Goal: Information Seeking & Learning: Learn about a topic

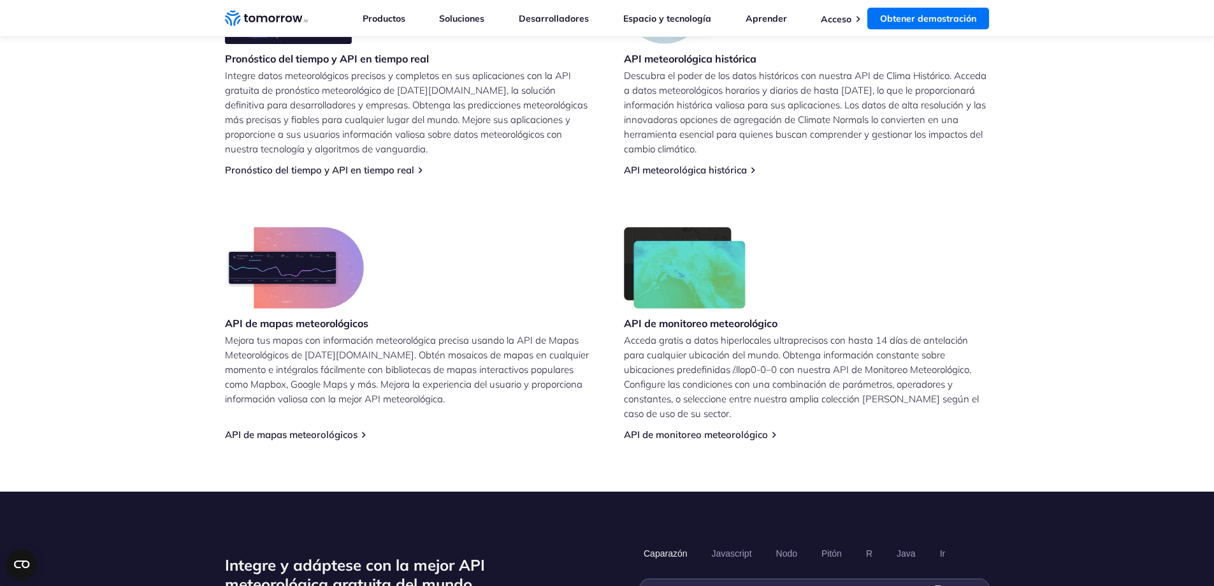
scroll to position [628, 0]
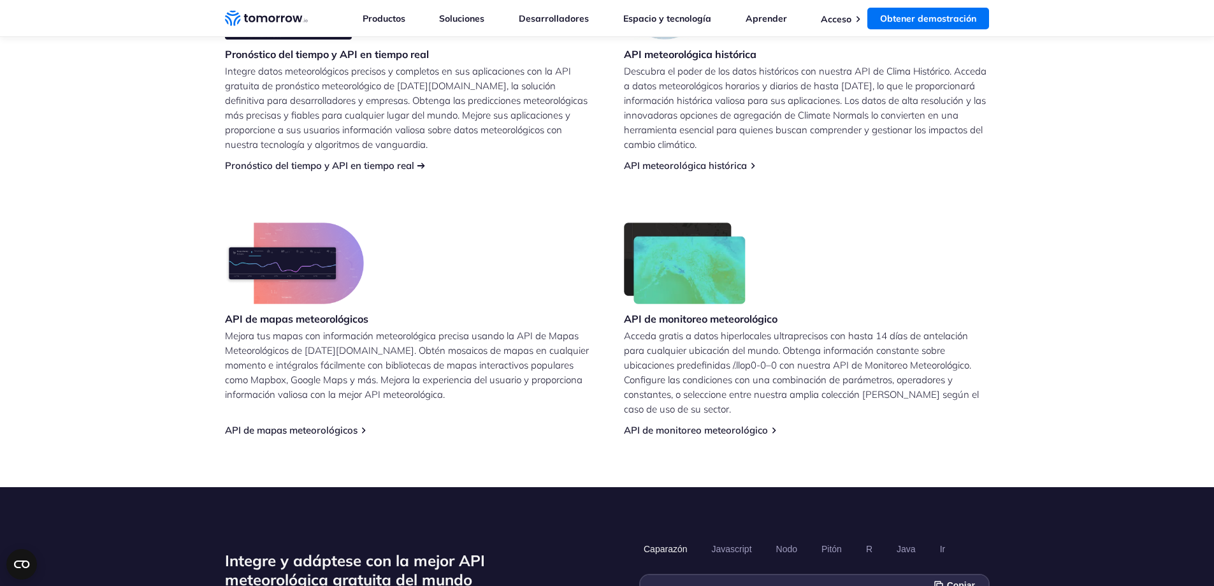
click at [407, 168] on font "Pronóstico del tiempo y API en tiempo real" at bounding box center [319, 165] width 189 height 12
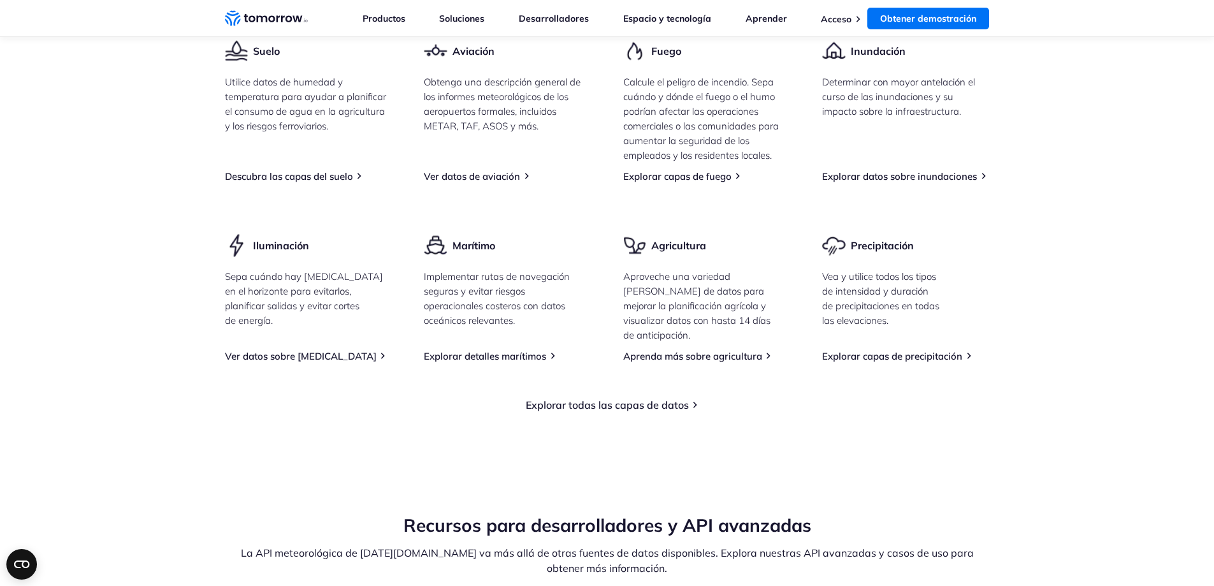
scroll to position [1884, 0]
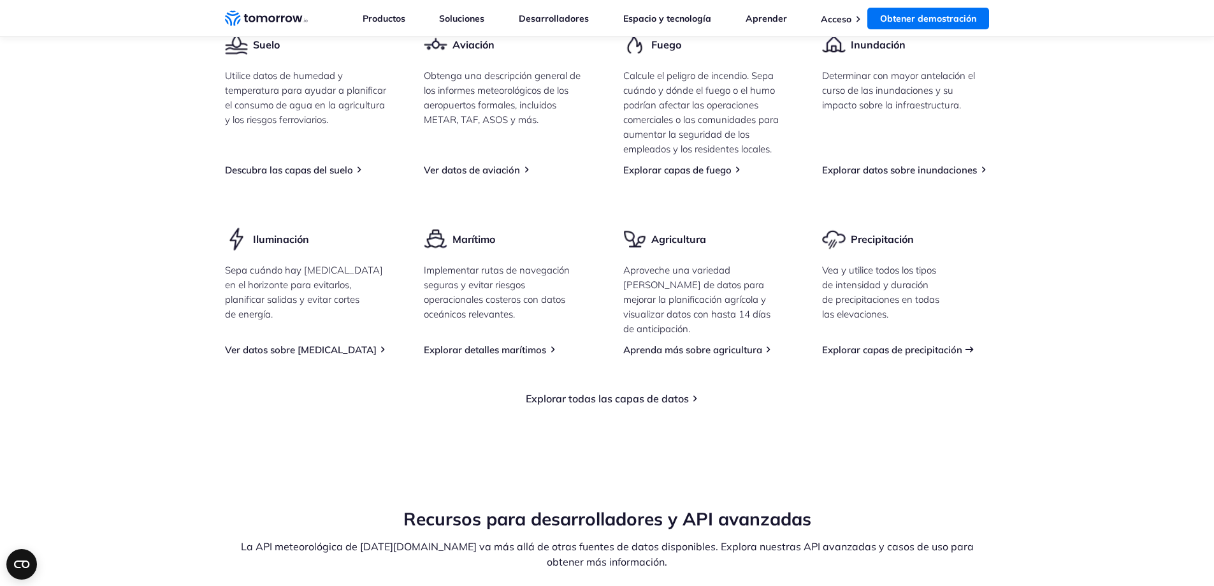
click at [930, 356] on font "Explorar capas de precipitación" at bounding box center [892, 349] width 140 height 12
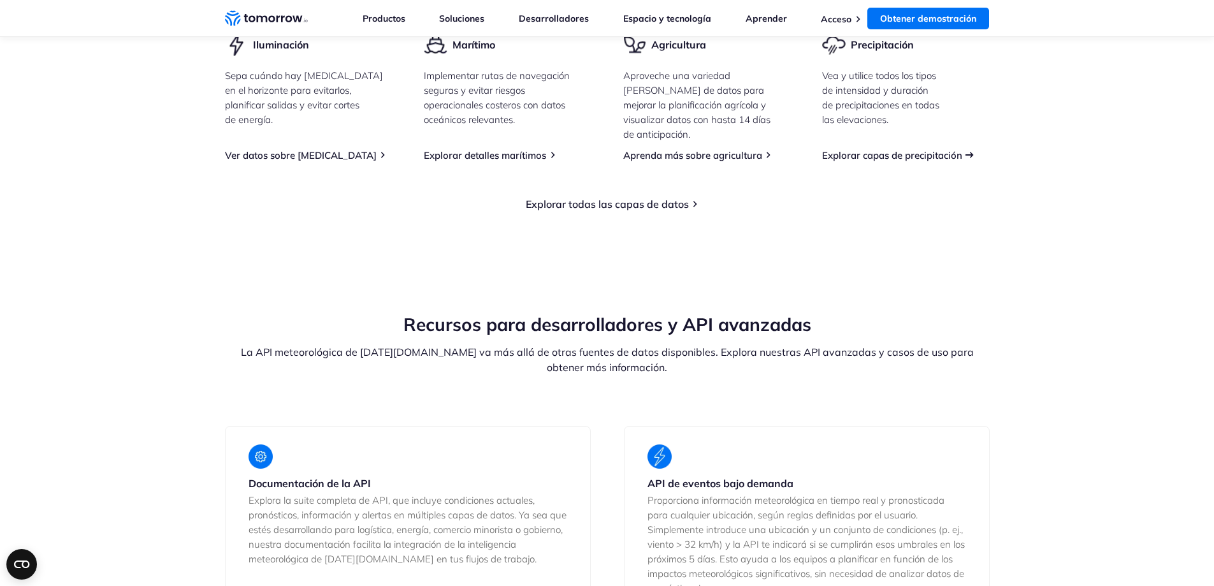
scroll to position [2088, 0]
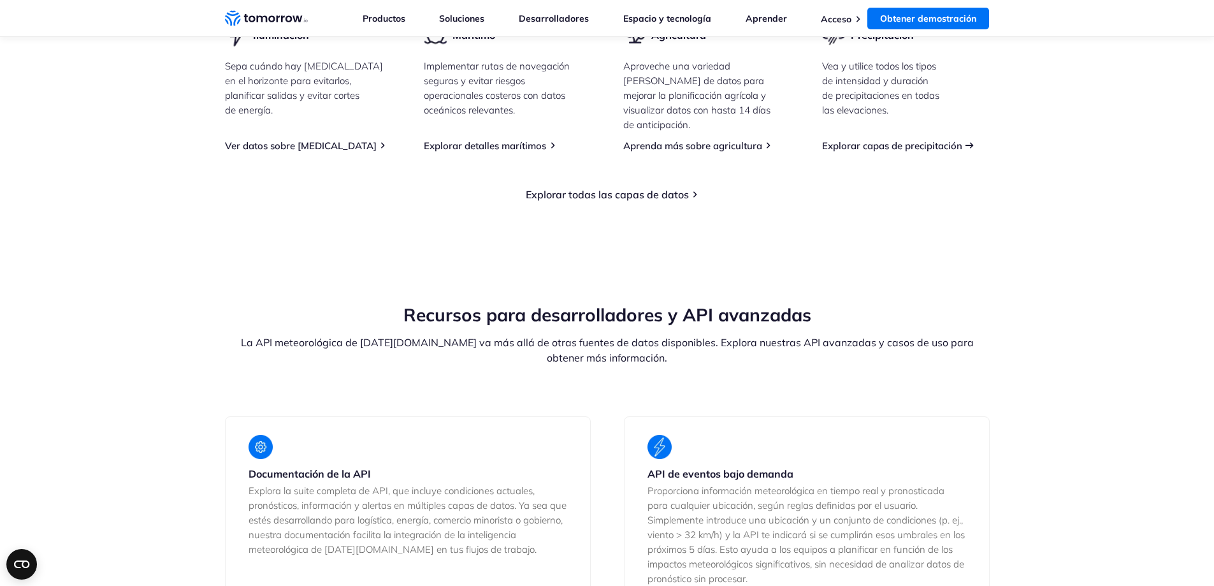
click at [935, 151] on font "Explorar capas de precipitación" at bounding box center [892, 146] width 140 height 12
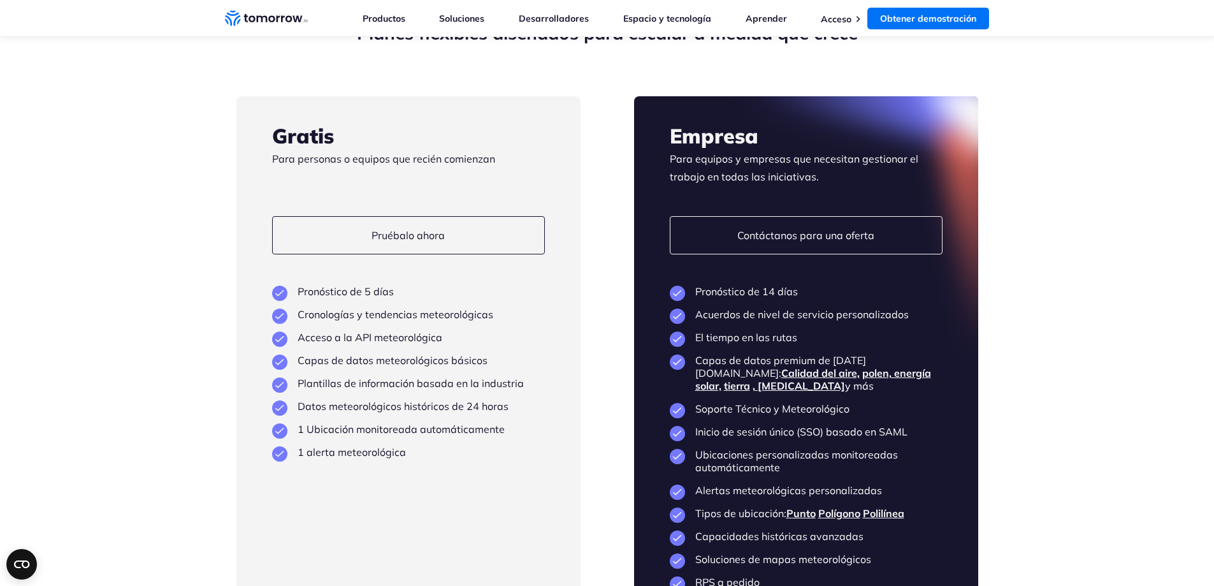
scroll to position [3055, 0]
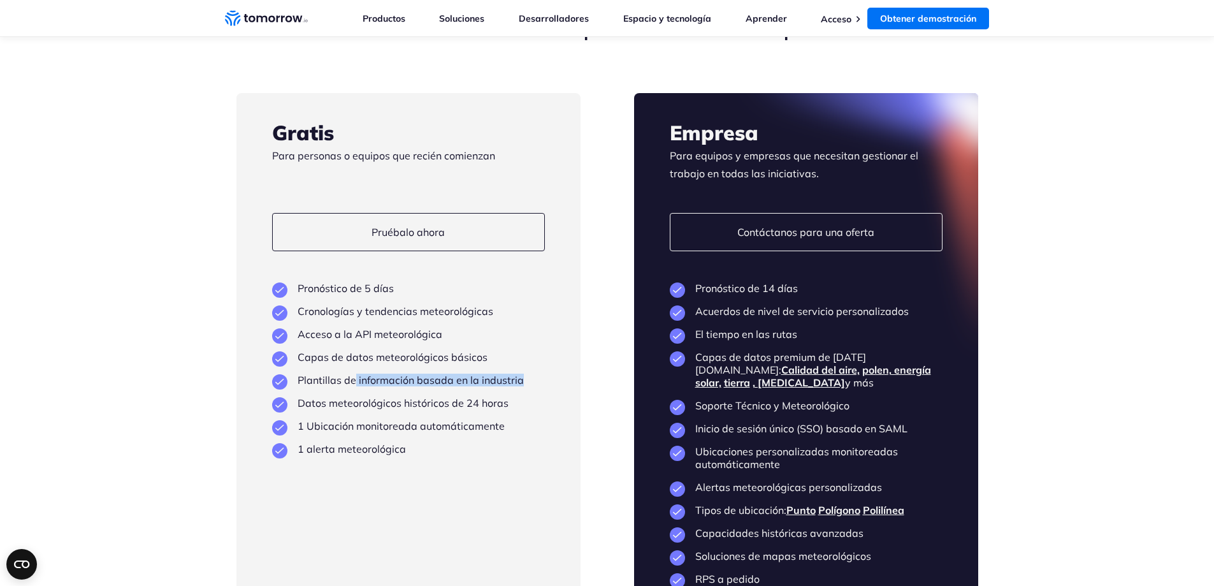
drag, startPoint x: 352, startPoint y: 392, endPoint x: 517, endPoint y: 402, distance: 165.4
click at [517, 402] on ul "Pronóstico de 5 días Cronologías y tendencias meteorológicas Acceso a la API me…" at bounding box center [408, 368] width 273 height 173
click at [462, 421] on ul "Pronóstico de 5 días Cronologías y tendencias meteorológicas Acceso a la API me…" at bounding box center [408, 368] width 273 height 173
click at [479, 409] on font "Datos meteorológicos históricos de 24 horas" at bounding box center [403, 402] width 211 height 13
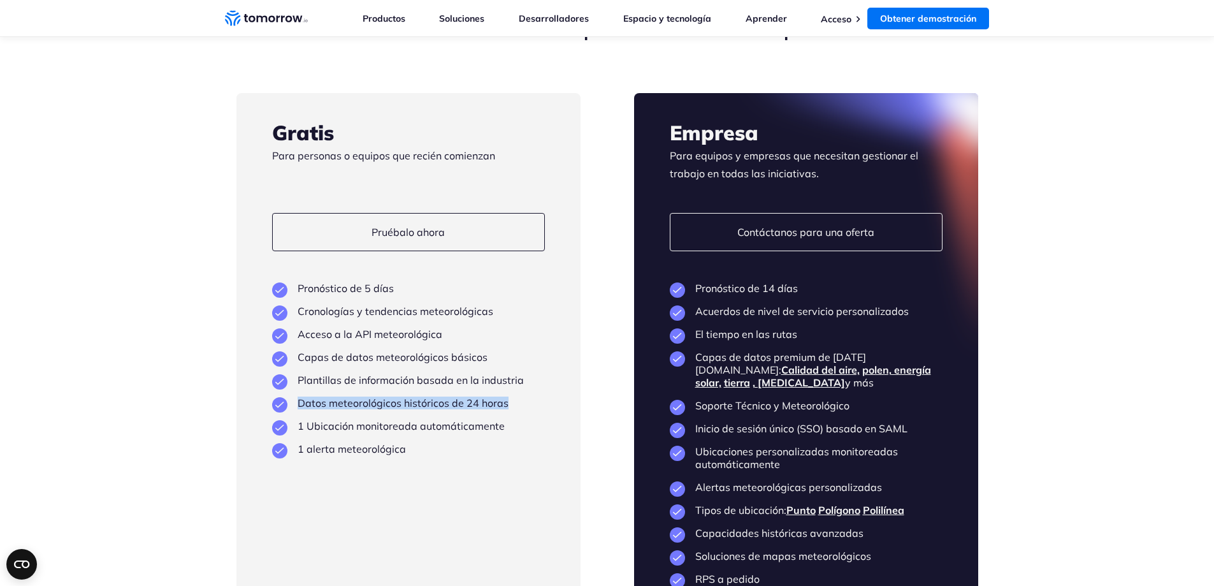
click at [479, 409] on font "Datos meteorológicos históricos de 24 horas" at bounding box center [403, 402] width 211 height 13
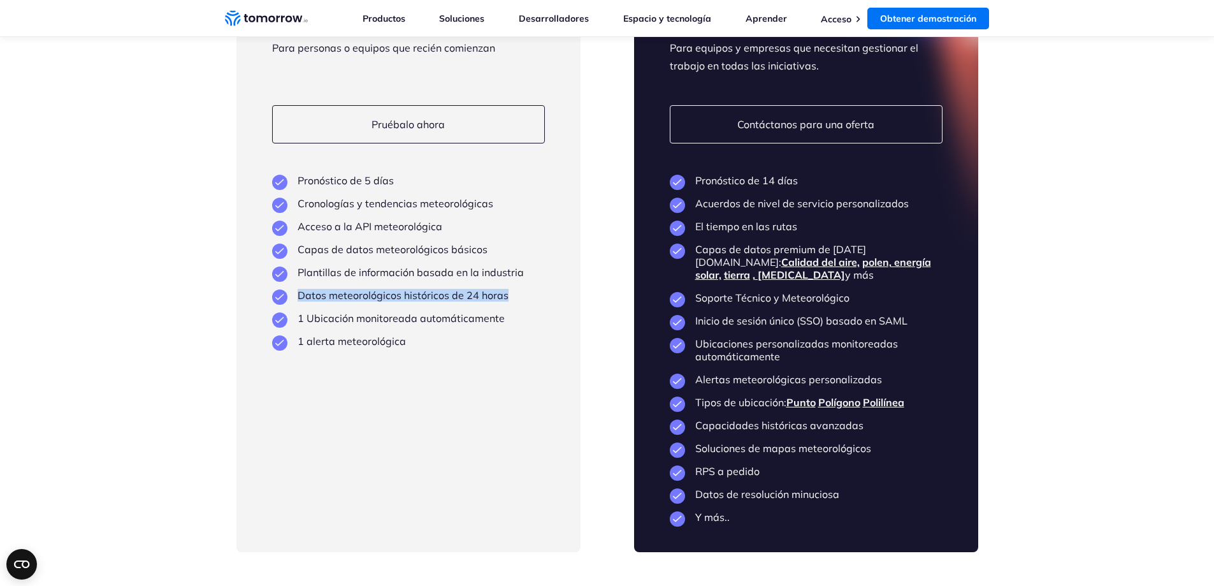
scroll to position [3164, 0]
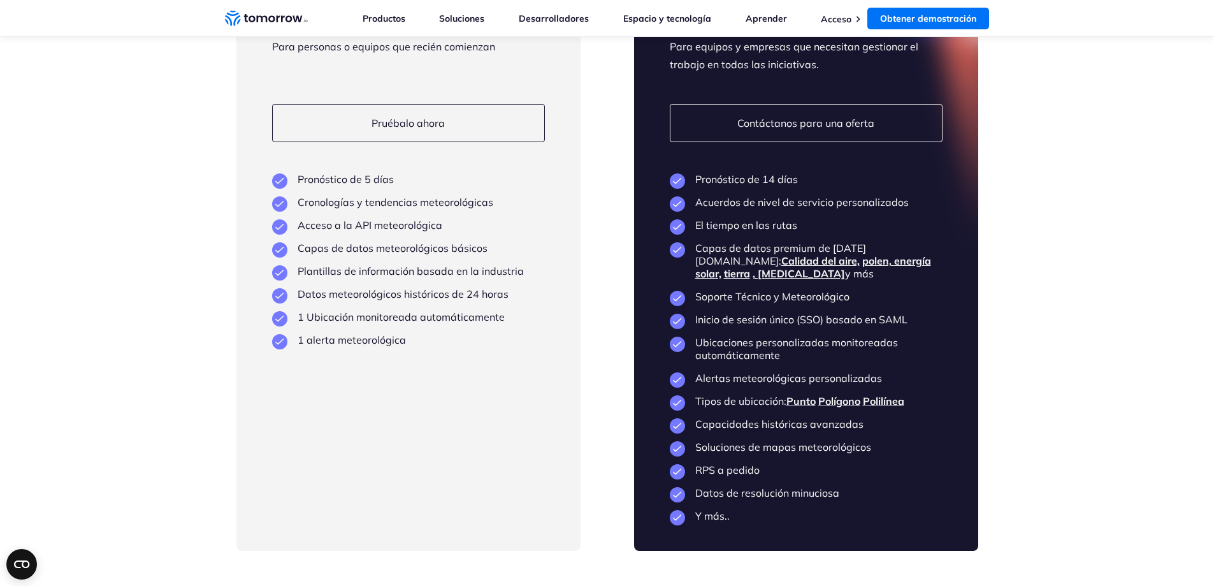
click at [797, 315] on font "Inicio de sesión único (SSO) basado en SAML" at bounding box center [801, 319] width 212 height 13
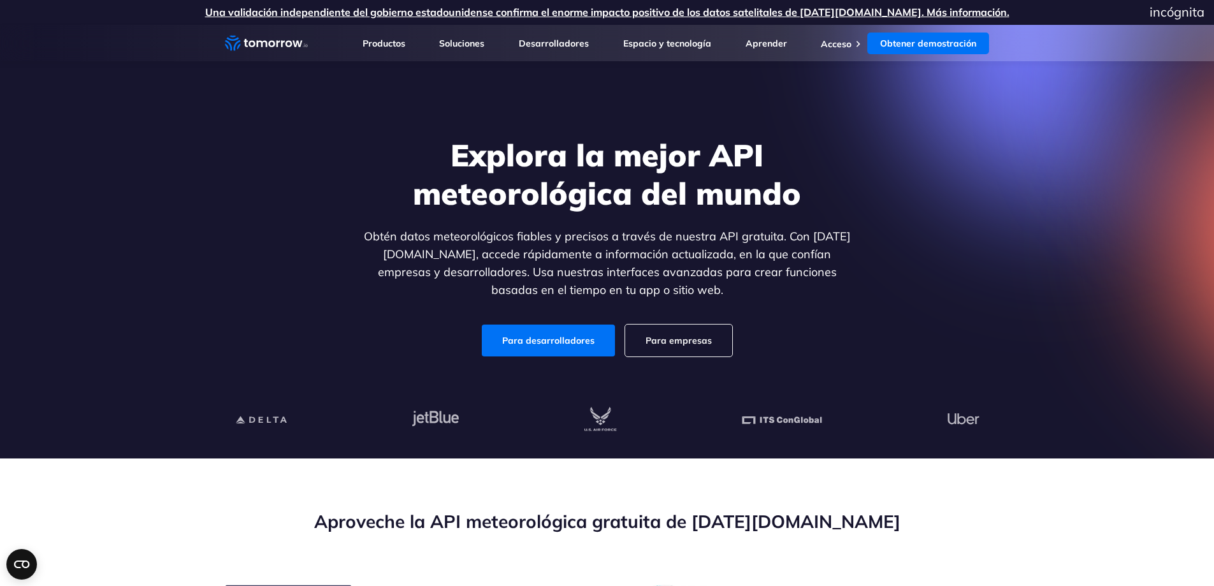
scroll to position [0, 0]
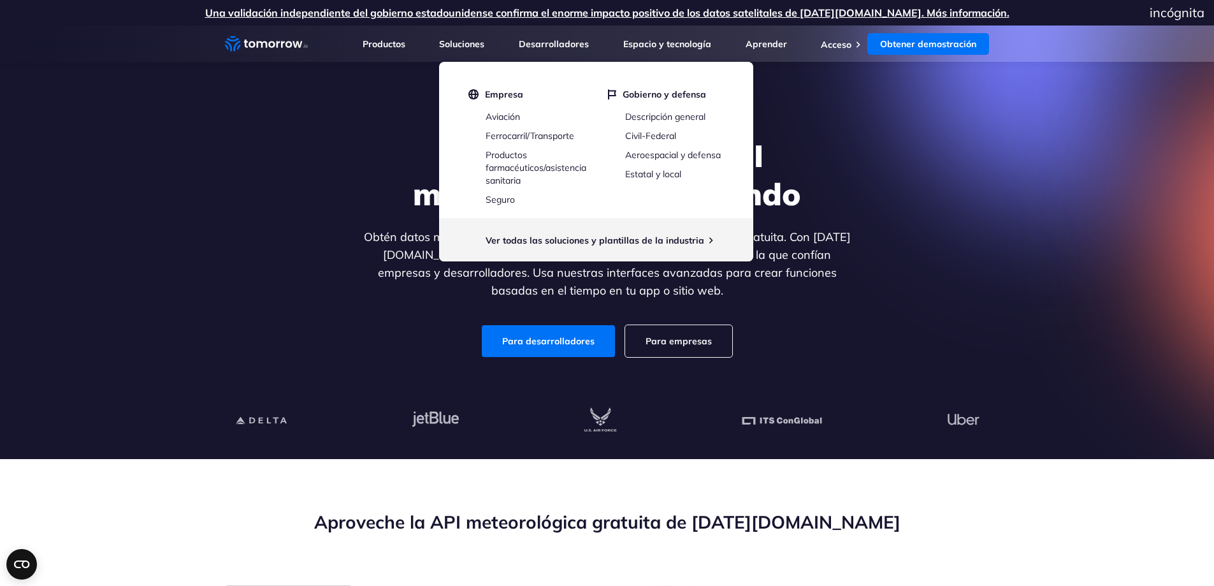
click at [679, 343] on font "Para empresas" at bounding box center [678, 340] width 66 height 11
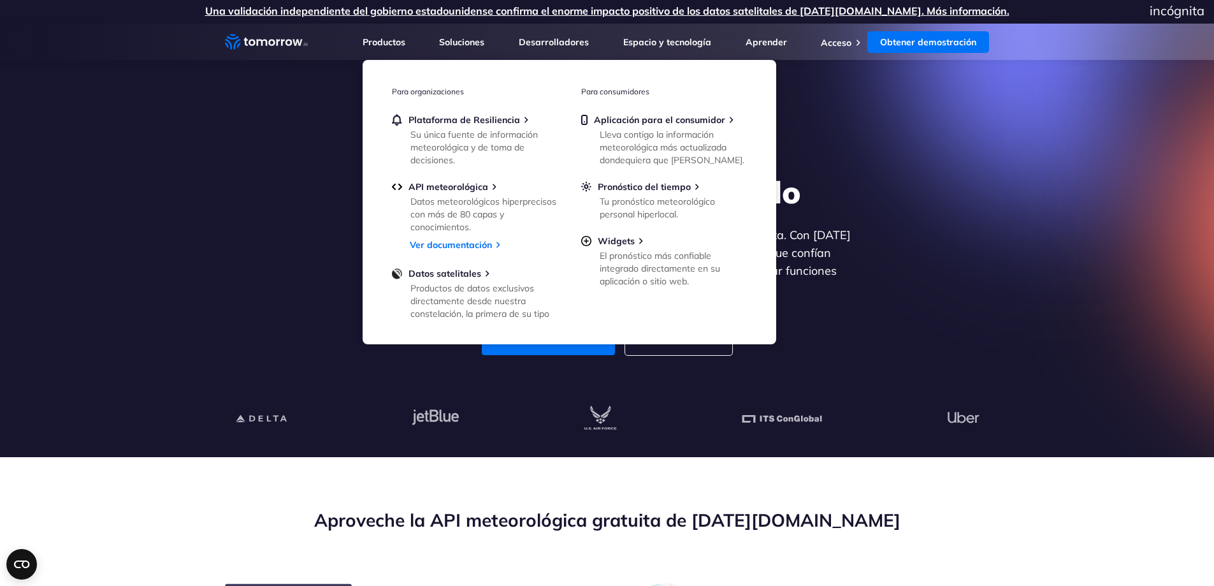
scroll to position [3, 0]
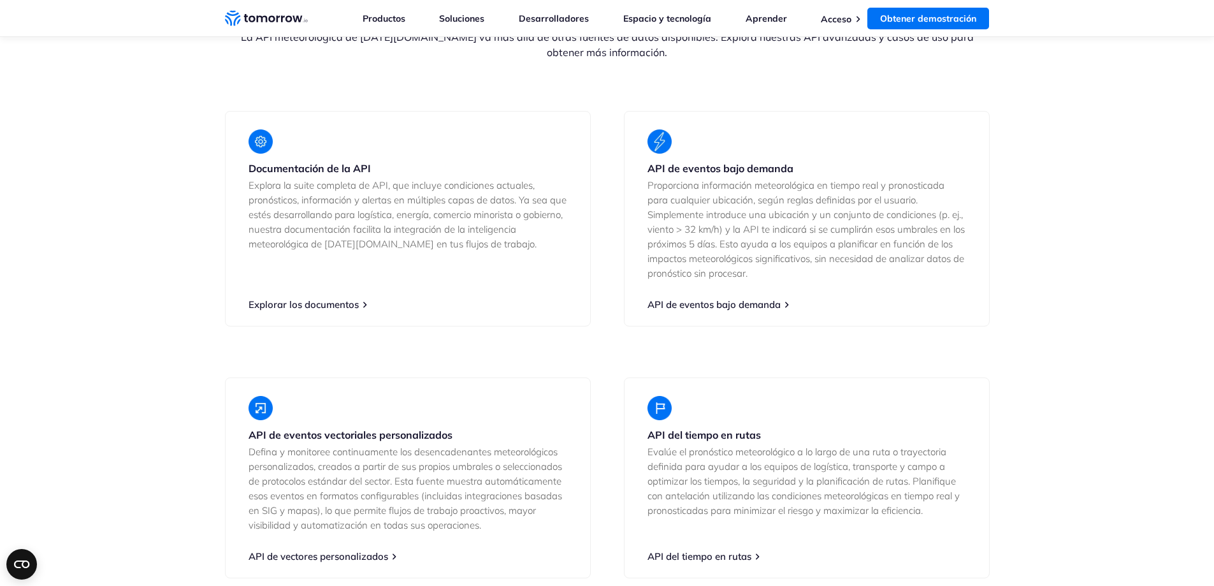
scroll to position [2567, 0]
